Goal: Task Accomplishment & Management: Use online tool/utility

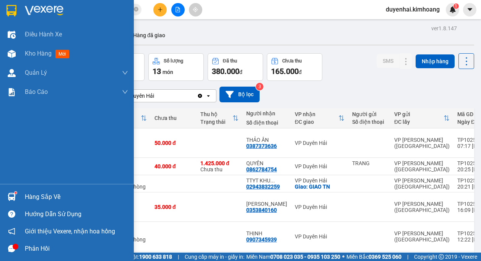
click at [53, 195] on div "Hàng sắp về" at bounding box center [76, 196] width 103 height 11
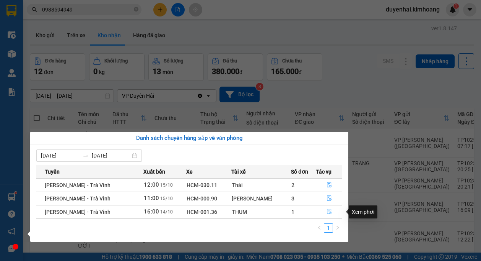
click at [328, 210] on icon "file-done" at bounding box center [329, 211] width 5 height 5
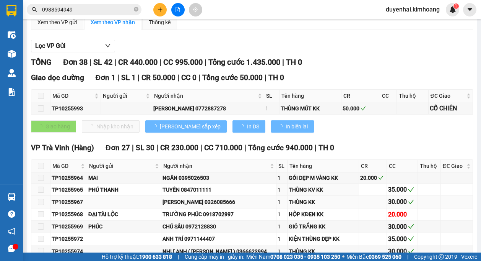
type input "[DATE]"
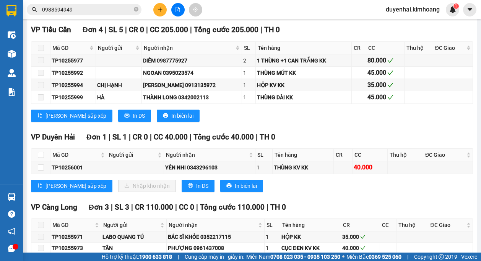
scroll to position [650, 0]
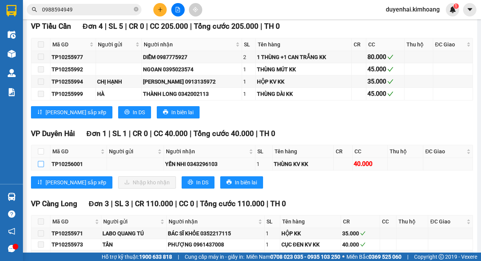
click at [42, 165] on input "checkbox" at bounding box center [41, 164] width 6 height 6
checkbox input "true"
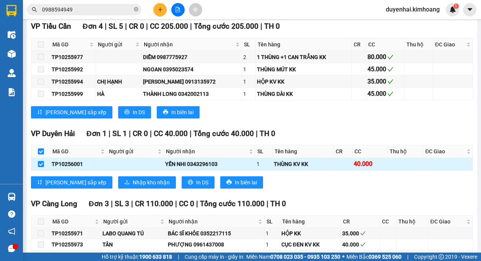
checkbox input "true"
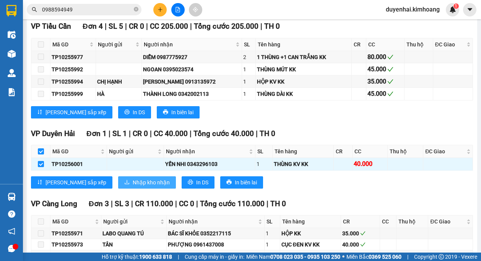
click at [133, 184] on span "Nhập kho nhận" at bounding box center [151, 182] width 37 height 8
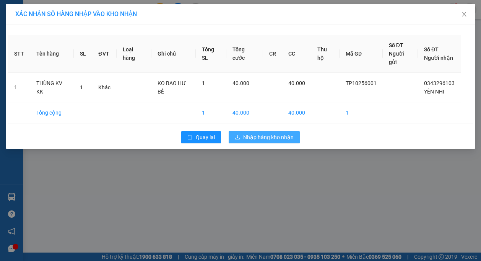
click at [267, 138] on span "Nhập hàng kho nhận" at bounding box center [268, 137] width 51 height 8
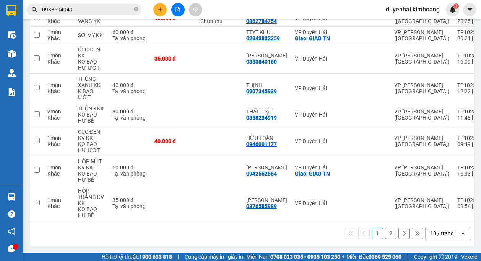
scroll to position [181, 0]
click at [385, 233] on button "2" at bounding box center [390, 232] width 11 height 11
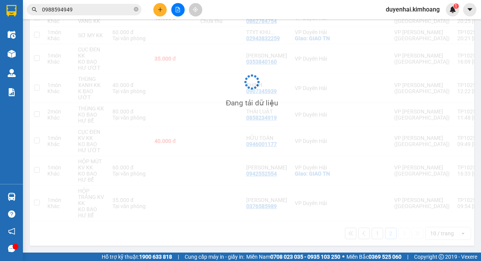
scroll to position [35, 0]
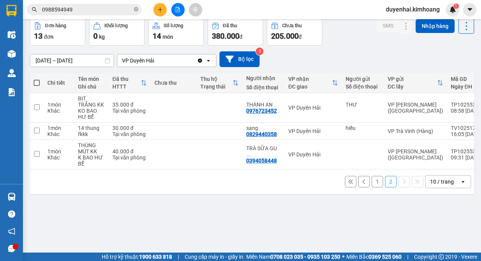
click at [372, 187] on button "1" at bounding box center [377, 181] width 11 height 11
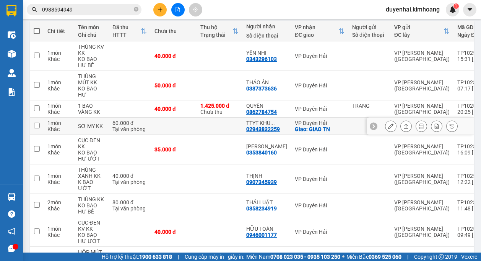
scroll to position [112, 0]
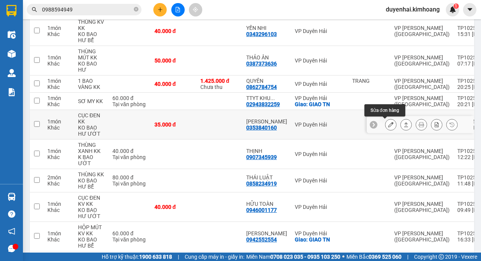
click at [389, 125] on button at bounding box center [391, 124] width 11 height 13
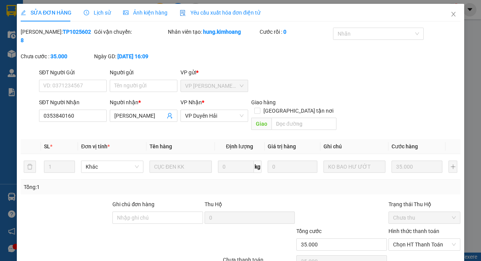
type input "0353840160"
type input "[PERSON_NAME]"
type input "35.000"
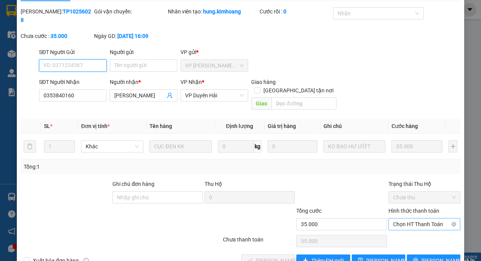
scroll to position [33, 0]
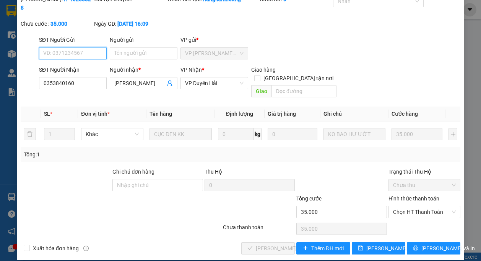
drag, startPoint x: 400, startPoint y: 200, endPoint x: 401, endPoint y: 210, distance: 10.0
click at [400, 206] on span "Chọn HT Thanh Toán" at bounding box center [424, 211] width 63 height 11
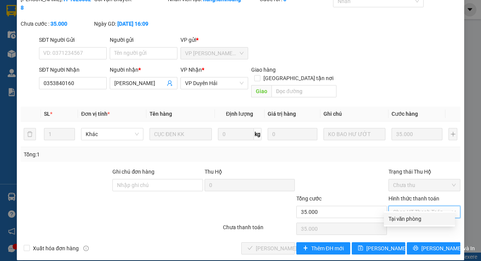
drag, startPoint x: 402, startPoint y: 218, endPoint x: 399, endPoint y: 220, distance: 4.1
click at [402, 218] on div "Tại văn phòng" at bounding box center [420, 218] width 62 height 8
type input "0"
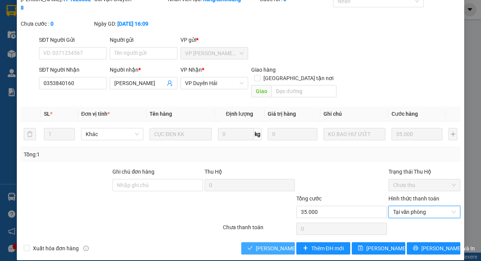
click at [276, 244] on span "[PERSON_NAME] và Giao hàng" at bounding box center [292, 248] width 73 height 8
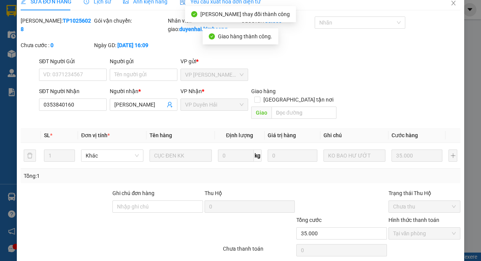
scroll to position [0, 0]
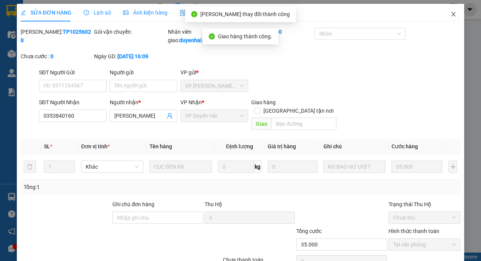
drag, startPoint x: 451, startPoint y: 17, endPoint x: 448, endPoint y: 13, distance: 5.1
click at [451, 17] on span "Close" at bounding box center [453, 14] width 21 height 21
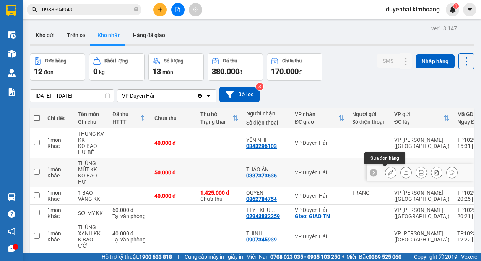
click at [388, 174] on icon at bounding box center [390, 171] width 5 height 5
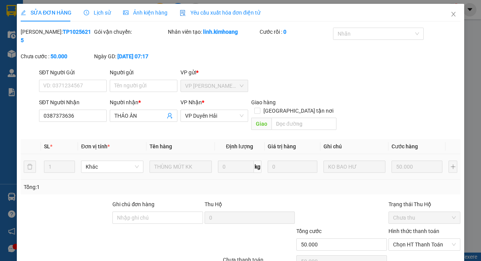
type input "0387373636"
type input "THẢO ÂN"
type input "50.000"
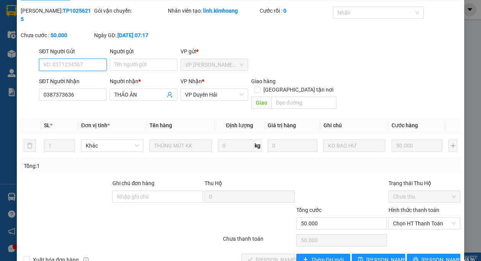
scroll to position [33, 0]
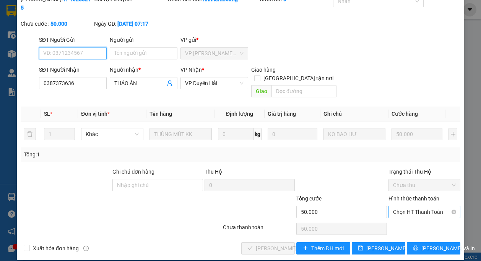
click at [401, 206] on span "Chọn HT Thanh Toán" at bounding box center [424, 211] width 63 height 11
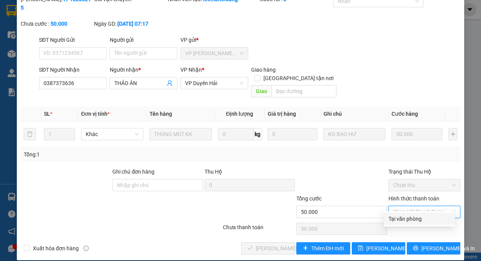
click at [401, 213] on div "Tại văn phòng" at bounding box center [419, 218] width 71 height 12
type input "0"
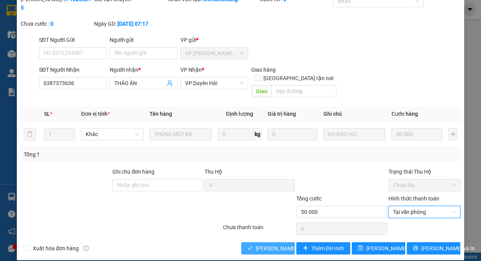
click at [277, 244] on span "[PERSON_NAME] và Giao hàng" at bounding box center [292, 248] width 73 height 8
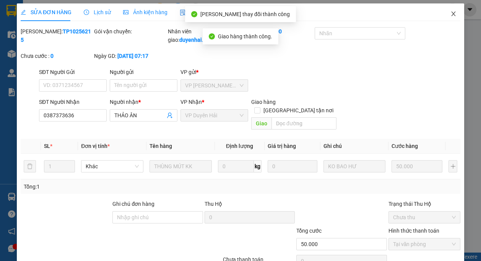
scroll to position [0, 0]
click at [451, 12] on icon "close" at bounding box center [454, 14] width 6 height 6
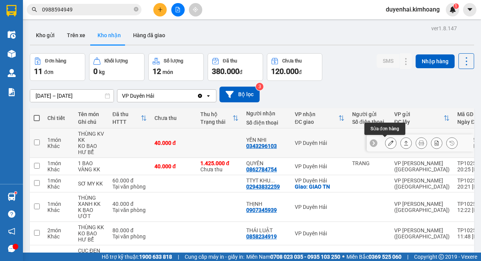
click at [388, 143] on icon at bounding box center [390, 142] width 5 height 5
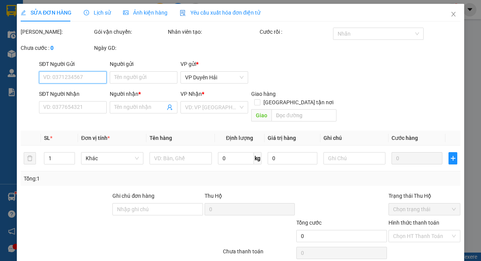
type input "0343296103"
type input "YẾN NHI"
type input "40.000"
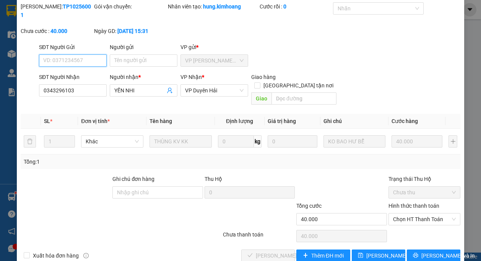
scroll to position [33, 0]
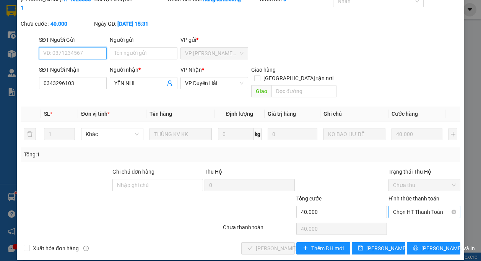
click at [410, 206] on span "Chọn HT Thanh Toán" at bounding box center [424, 211] width 63 height 11
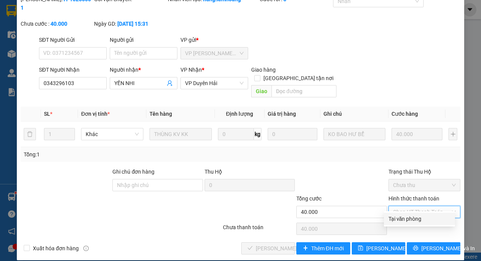
click at [408, 222] on div "Tại văn phòng" at bounding box center [420, 218] width 62 height 8
type input "0"
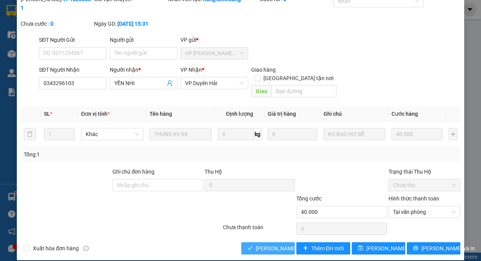
click at [279, 244] on span "[PERSON_NAME] và Giao hàng" at bounding box center [292, 248] width 73 height 8
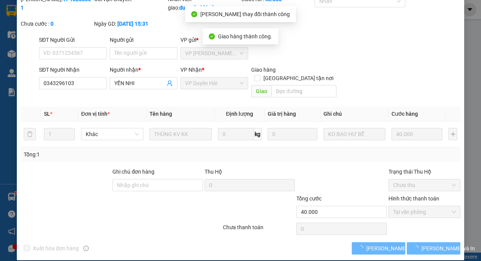
scroll to position [0, 0]
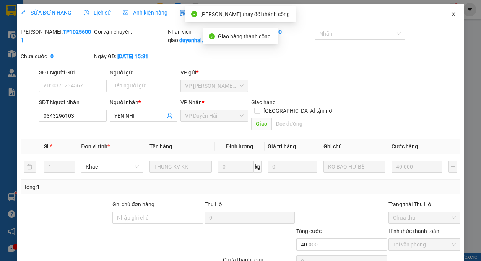
click at [451, 15] on icon "close" at bounding box center [454, 14] width 6 height 6
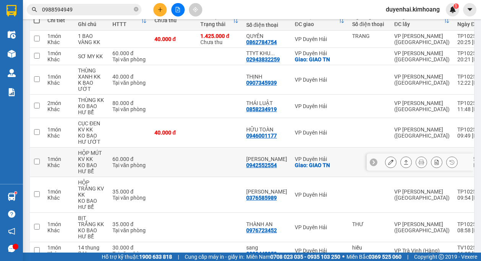
scroll to position [92, 0]
